Goal: Transaction & Acquisition: Purchase product/service

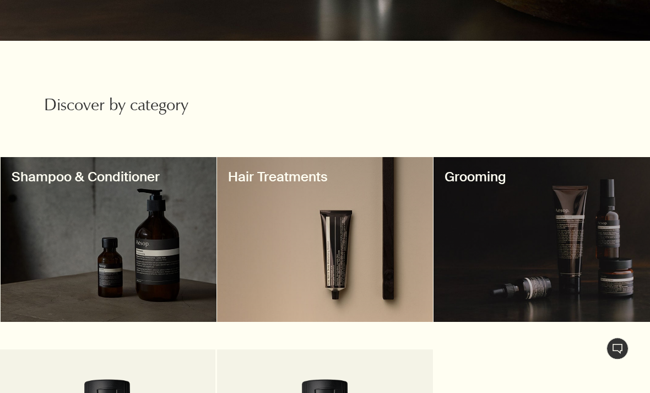
scroll to position [278, 0]
click at [148, 188] on div at bounding box center [109, 239] width 216 height 165
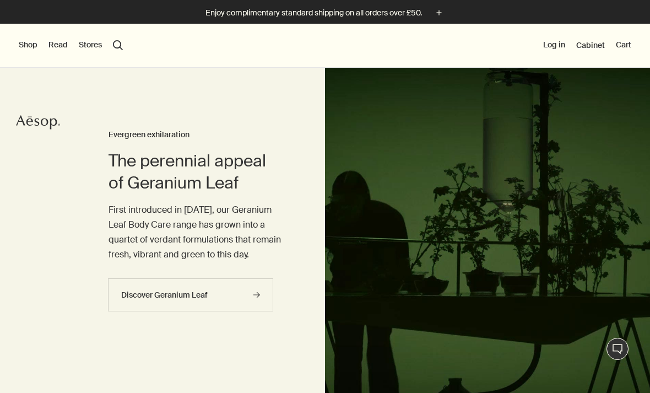
click at [32, 40] on button "Shop" at bounding box center [28, 45] width 19 height 11
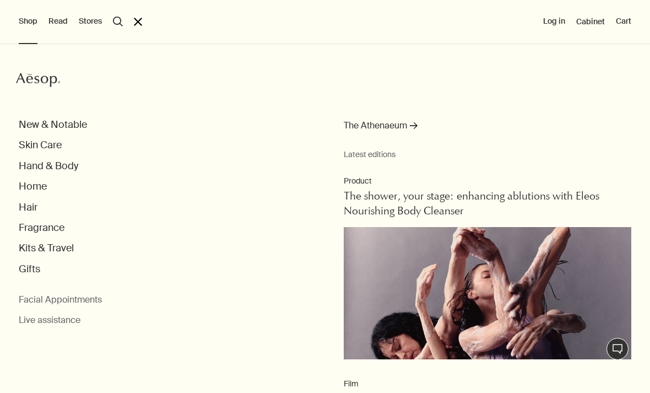
click at [36, 201] on button "Hair" at bounding box center [28, 207] width 19 height 13
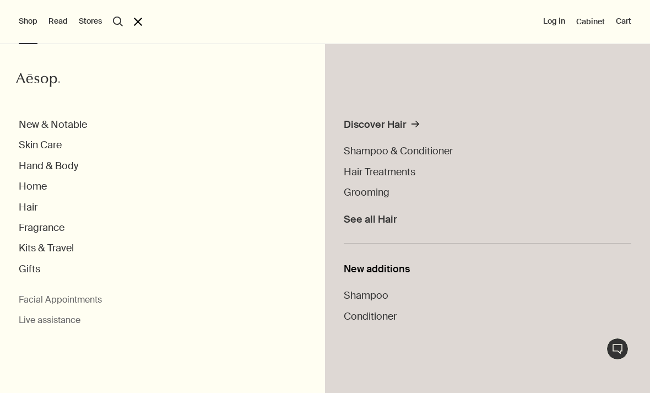
click at [363, 156] on span "Shampoo & Conditioner" at bounding box center [398, 150] width 109 height 13
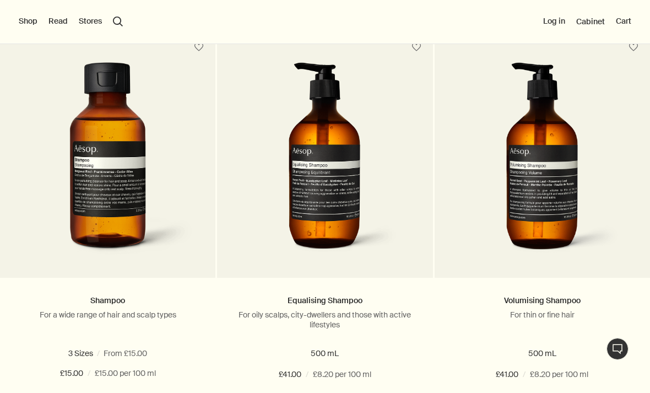
scroll to position [300, 0]
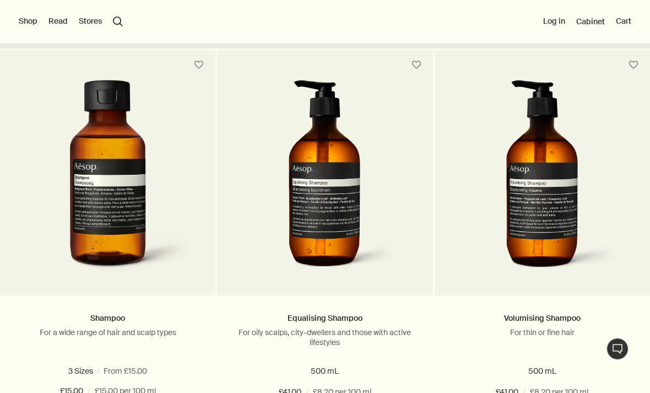
click at [88, 214] on img at bounding box center [107, 179] width 173 height 199
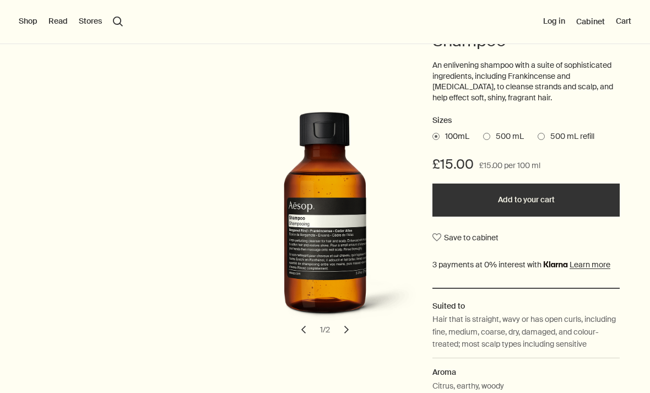
scroll to position [120, 0]
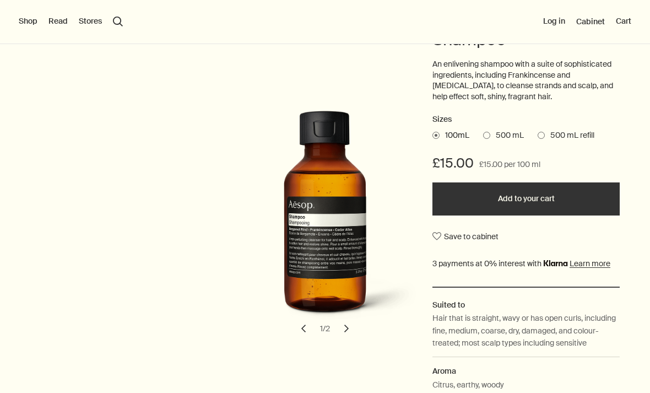
click at [543, 132] on span at bounding box center [540, 135] width 7 height 7
click at [537, 130] on input "500 mL refill" at bounding box center [537, 133] width 0 height 7
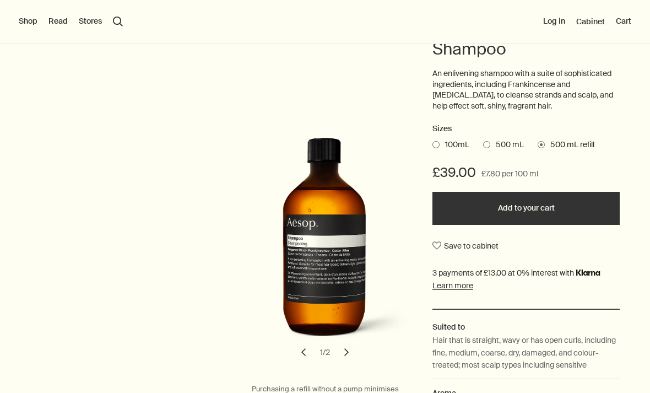
scroll to position [112, 0]
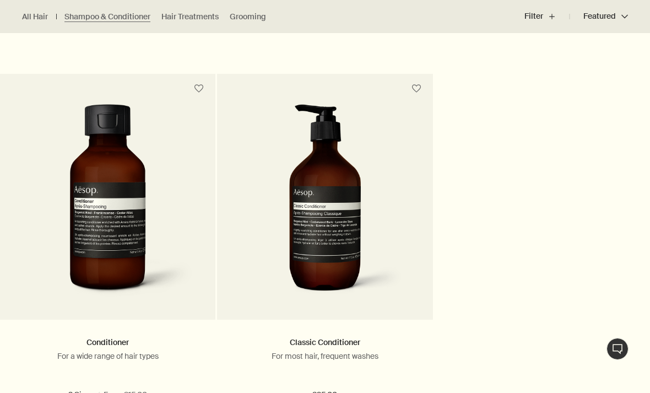
scroll to position [675, 0]
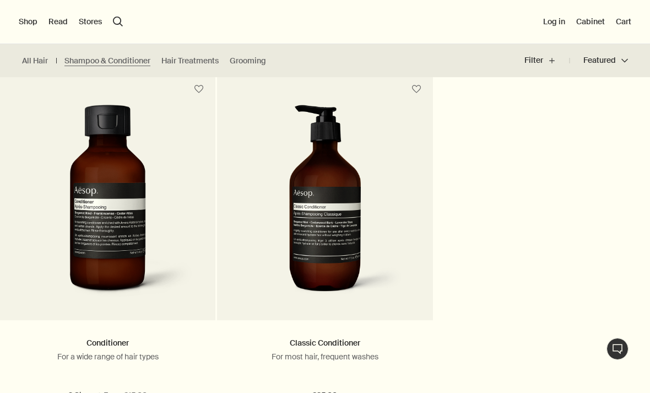
click at [251, 225] on img at bounding box center [324, 204] width 161 height 199
click at [291, 216] on img at bounding box center [324, 204] width 161 height 199
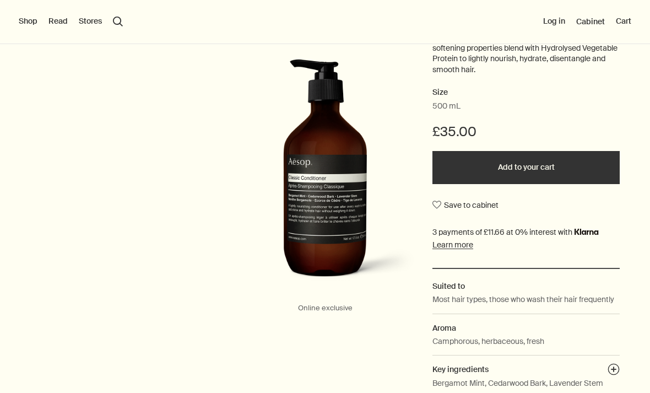
scroll to position [146, 0]
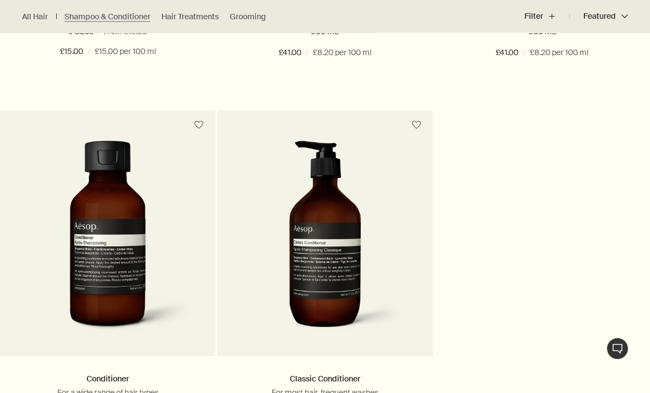
scroll to position [639, 0]
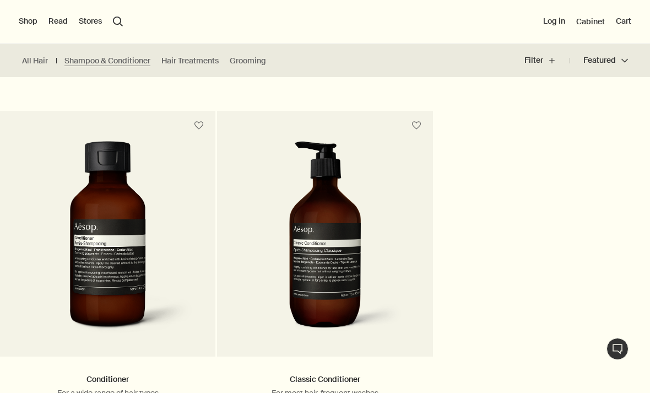
click at [88, 287] on img at bounding box center [107, 240] width 173 height 199
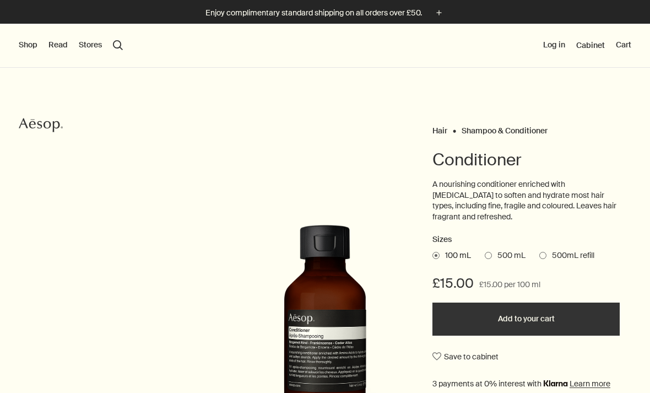
click at [548, 254] on span "500mL refill" at bounding box center [570, 255] width 48 height 11
click at [539, 254] on input "500mL refill" at bounding box center [539, 253] width 0 height 7
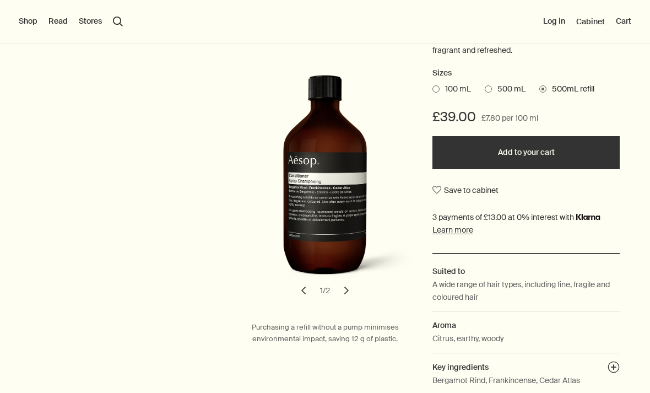
scroll to position [132, 0]
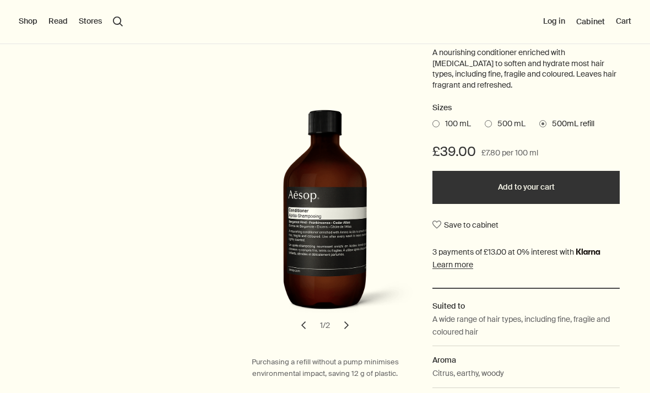
click at [502, 118] on span "500 mL" at bounding box center [509, 123] width 34 height 11
click at [485, 118] on input "500 mL" at bounding box center [485, 121] width 0 height 7
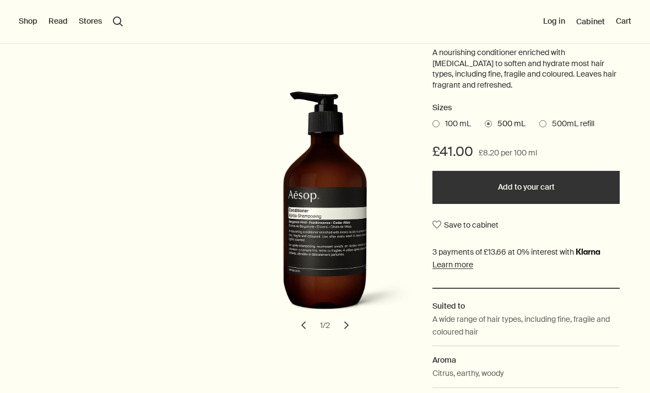
click at [594, 119] on span "500mL refill" at bounding box center [570, 123] width 48 height 11
click at [539, 119] on input "500mL refill" at bounding box center [539, 121] width 0 height 7
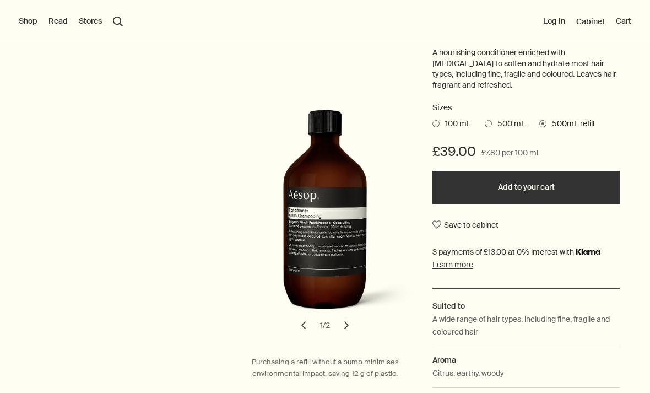
click at [515, 123] on span "500 mL" at bounding box center [509, 123] width 34 height 11
click at [485, 123] on input "500 mL" at bounding box center [485, 121] width 0 height 7
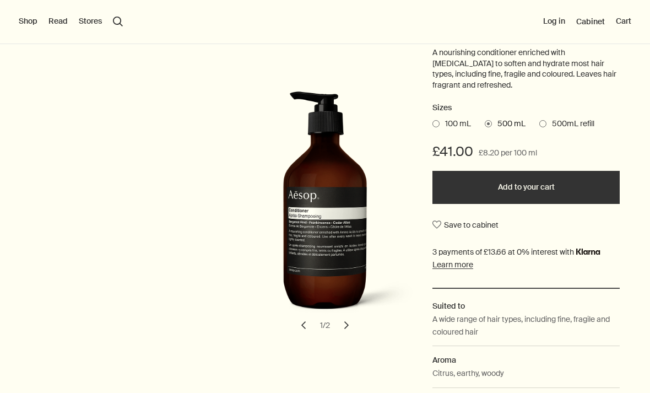
click at [589, 118] on span "500mL refill" at bounding box center [570, 123] width 48 height 11
click at [539, 118] on input "500mL refill" at bounding box center [539, 121] width 0 height 7
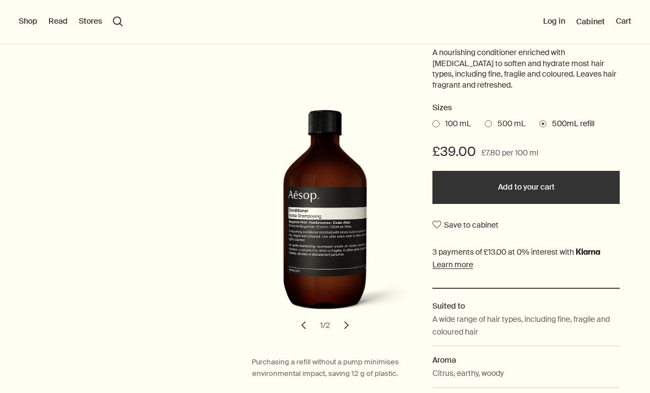
click at [511, 116] on ul "100 mL 500 mL 500mL refill" at bounding box center [525, 123] width 187 height 15
click at [487, 118] on label "500 mL" at bounding box center [505, 123] width 41 height 11
click at [485, 118] on input "500 mL" at bounding box center [485, 121] width 0 height 7
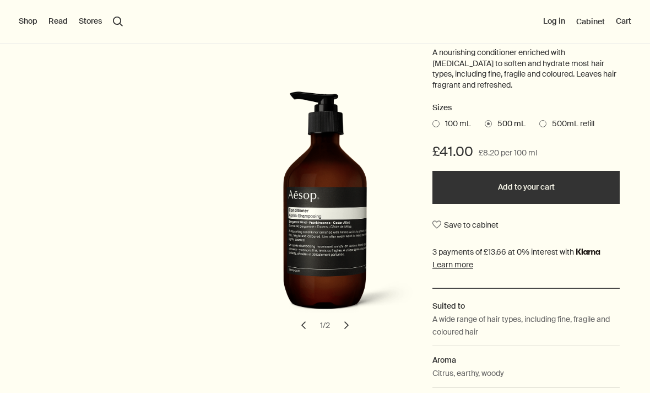
click at [585, 123] on span "500mL refill" at bounding box center [570, 123] width 48 height 11
click at [539, 123] on input "500mL refill" at bounding box center [539, 121] width 0 height 7
